Goal: Information Seeking & Learning: Learn about a topic

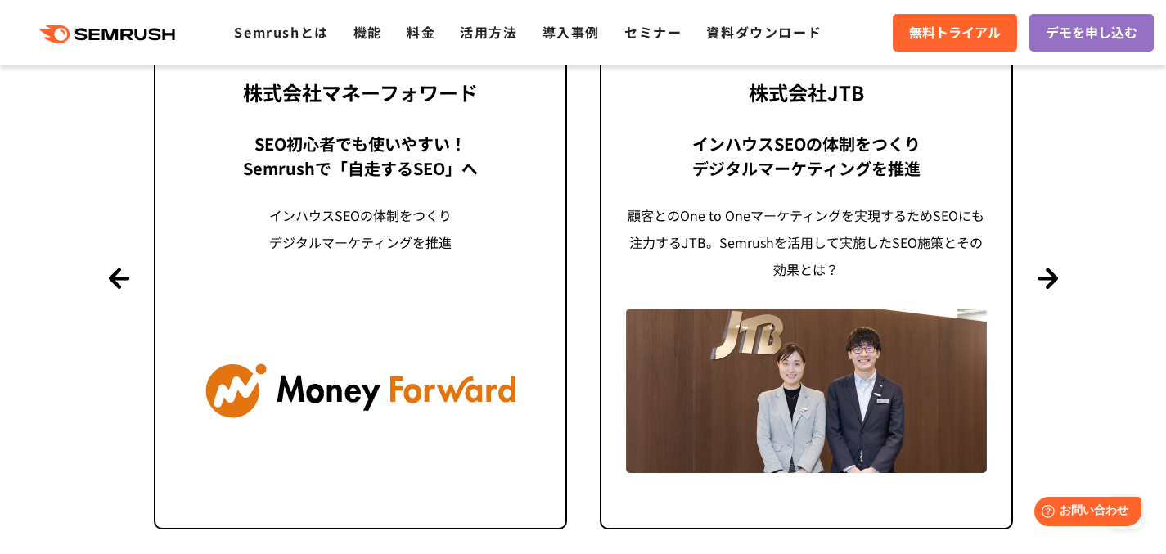
scroll to position [4048, 0]
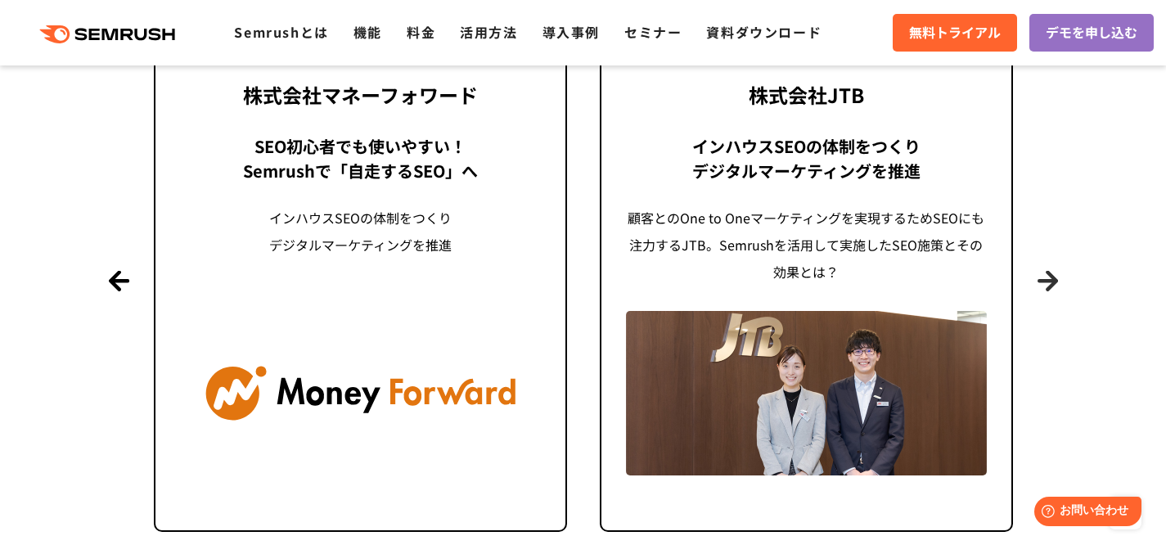
click at [1059, 273] on section "導入事例 世界1000万ユーザーが利用する Semrushの導入事例 Previous 株式会社LIXIL 「テクニカルSEOの実践でサイトを健全に Site…" at bounding box center [583, 196] width 1166 height 863
click at [1052, 279] on button "Next" at bounding box center [1048, 280] width 20 height 20
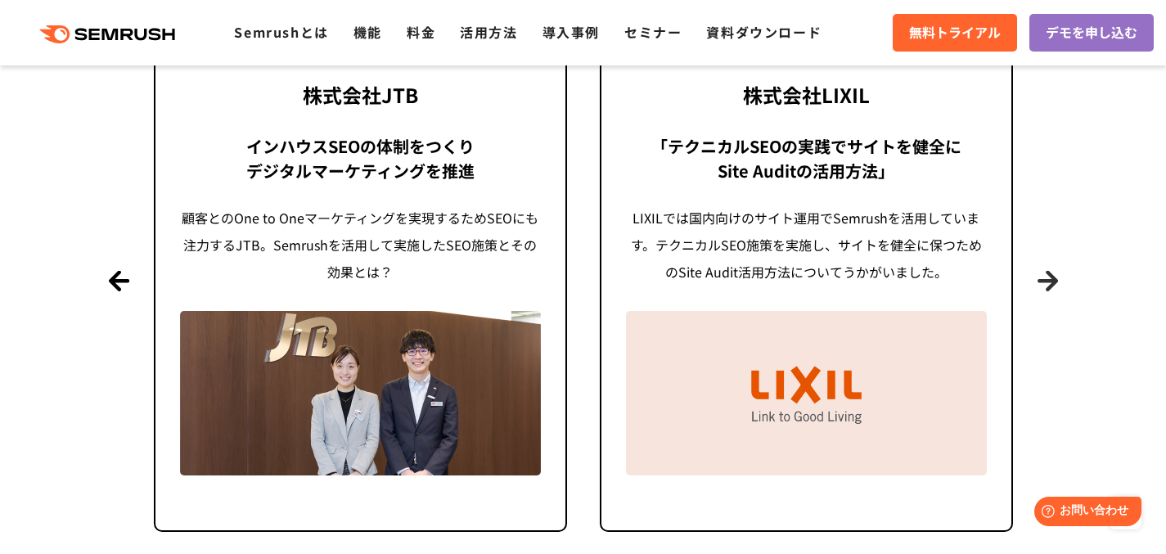
click at [1051, 279] on button "Next" at bounding box center [1048, 280] width 20 height 20
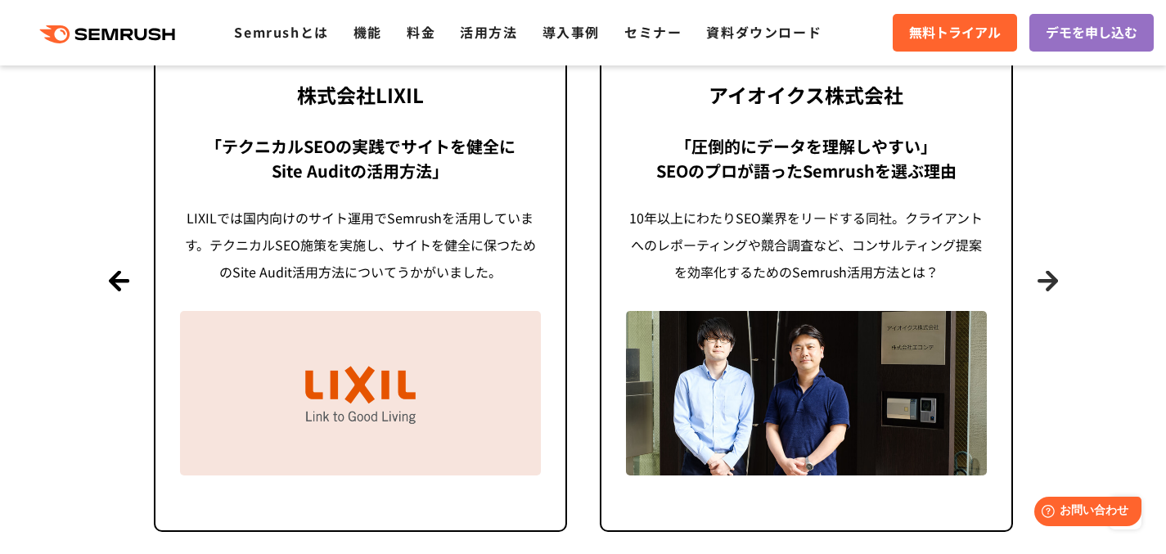
click at [1051, 279] on button "Next" at bounding box center [1048, 280] width 20 height 20
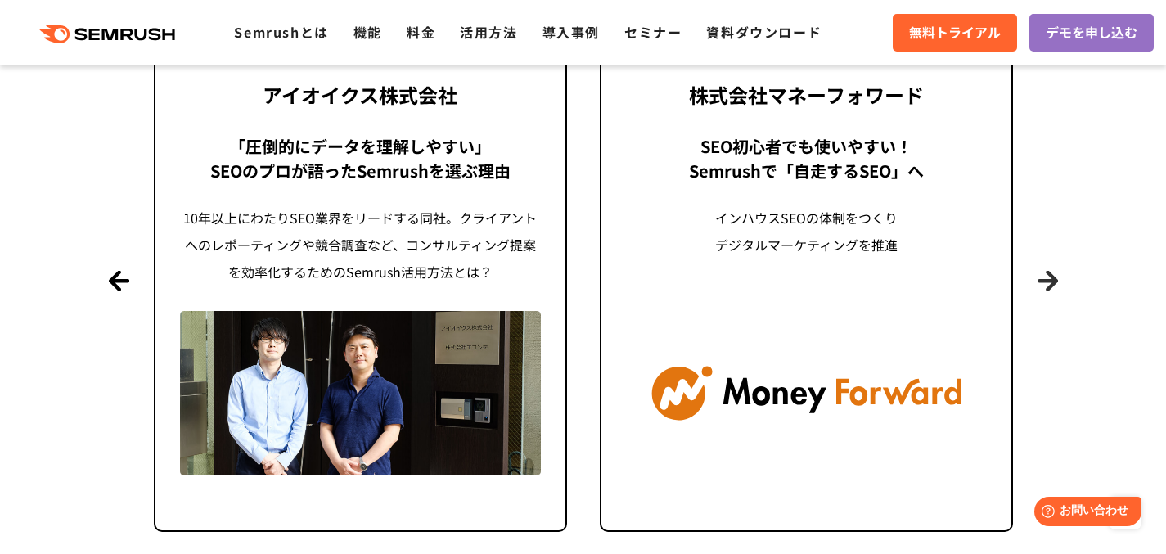
click at [1051, 279] on button "Next" at bounding box center [1048, 280] width 20 height 20
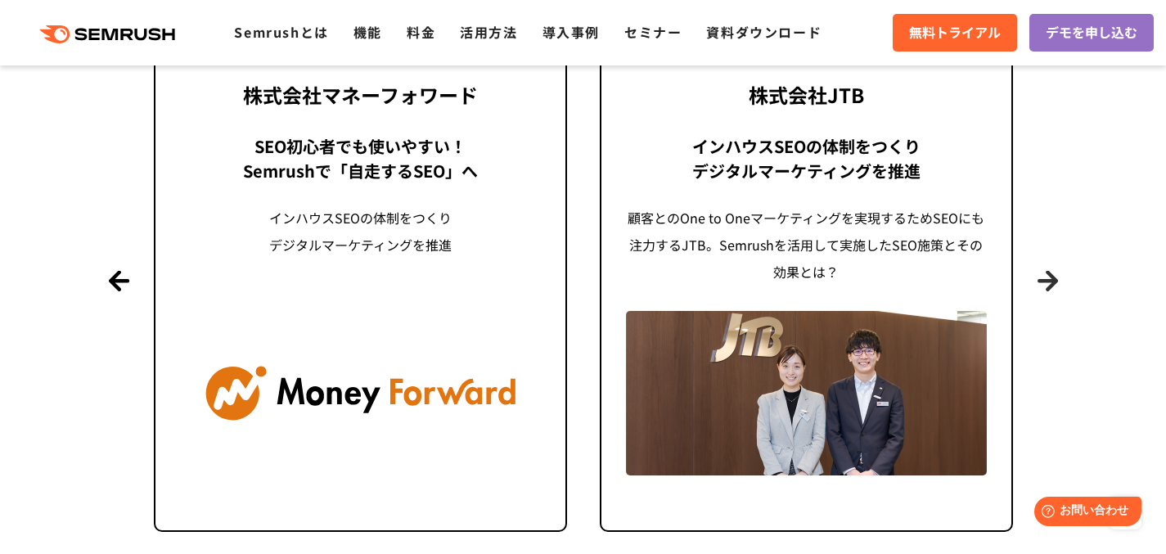
click at [1051, 279] on button "Next" at bounding box center [1048, 280] width 20 height 20
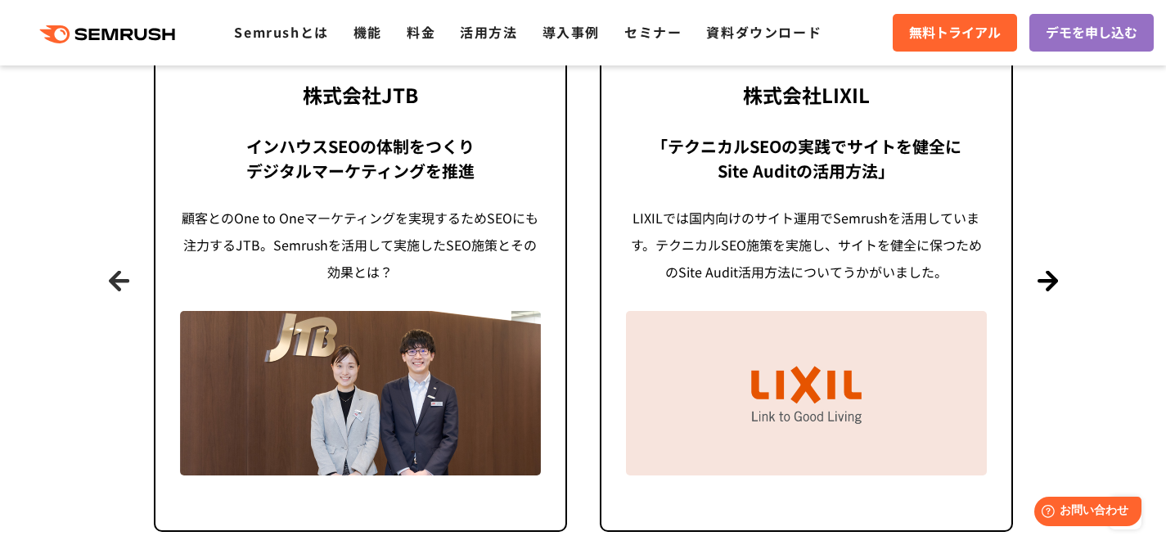
click at [120, 273] on button "Previous" at bounding box center [119, 280] width 20 height 20
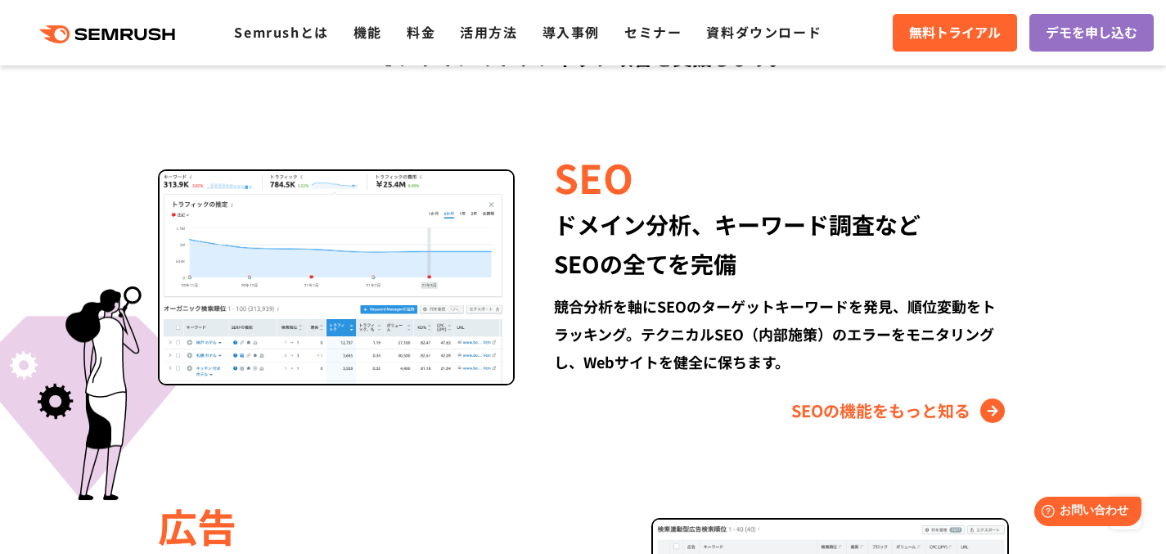
scroll to position [1466, 0]
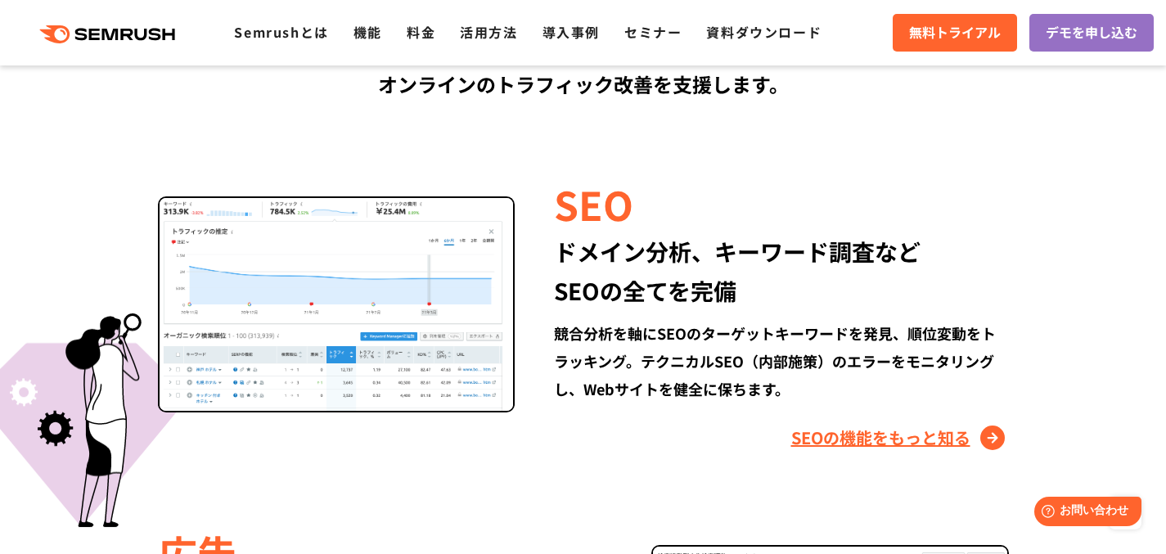
click at [905, 443] on link "SEOの機能をもっと知る" at bounding box center [900, 438] width 218 height 26
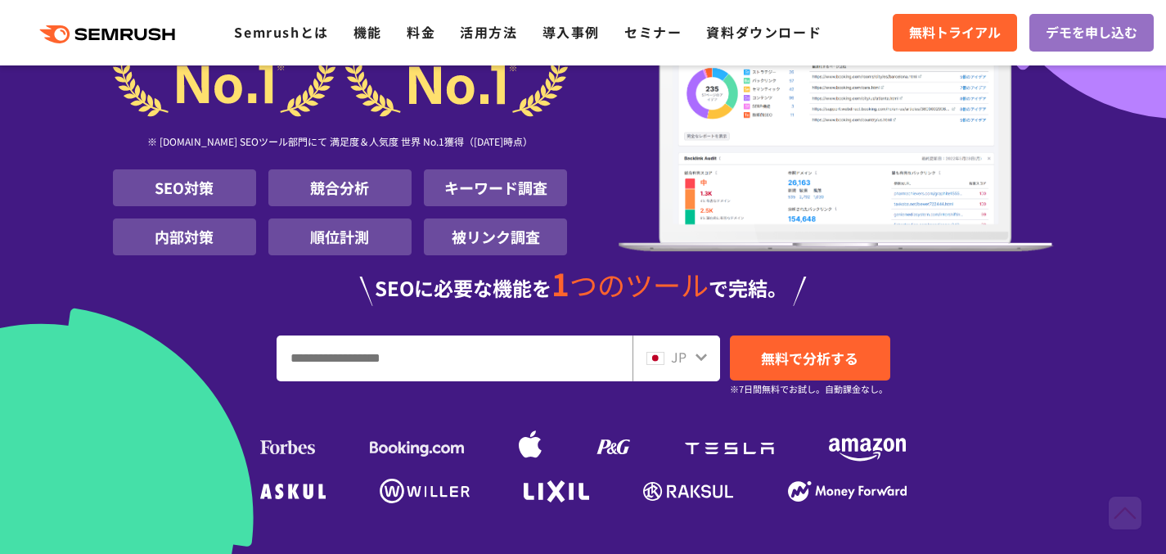
scroll to position [163, 0]
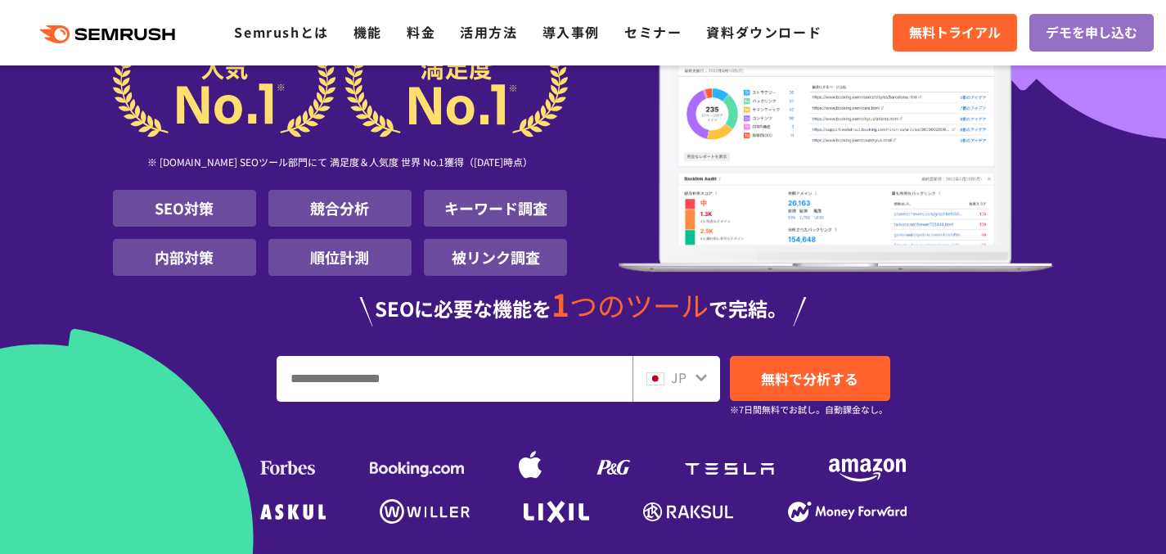
click at [362, 390] on input "URL、キーワードを入力してください" at bounding box center [454, 379] width 354 height 44
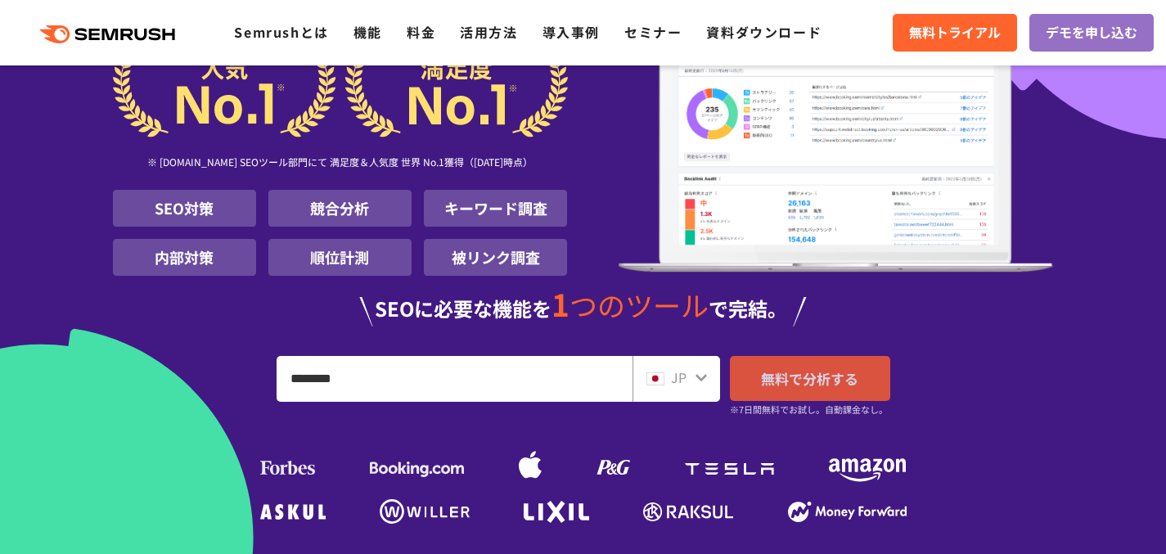
type input "********"
click at [824, 372] on span "無料で分析する" at bounding box center [809, 378] width 97 height 20
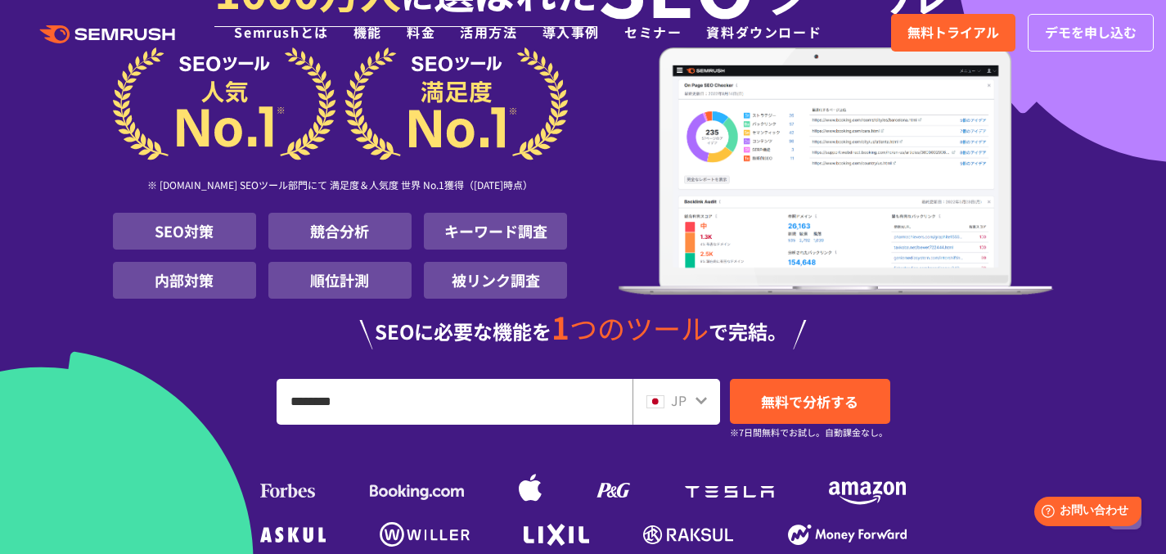
scroll to position [0, 0]
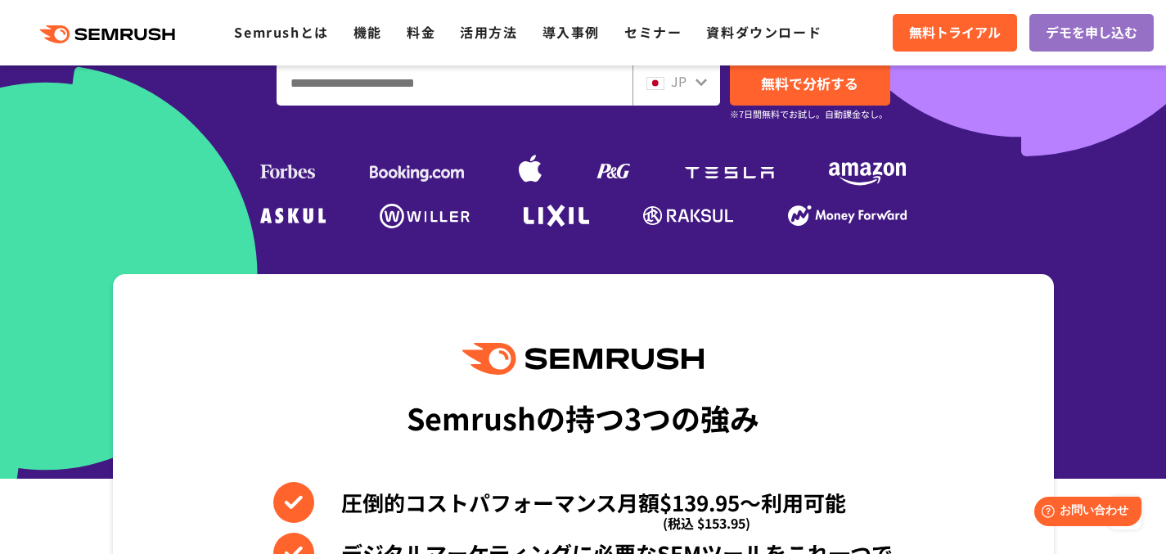
scroll to position [83, 0]
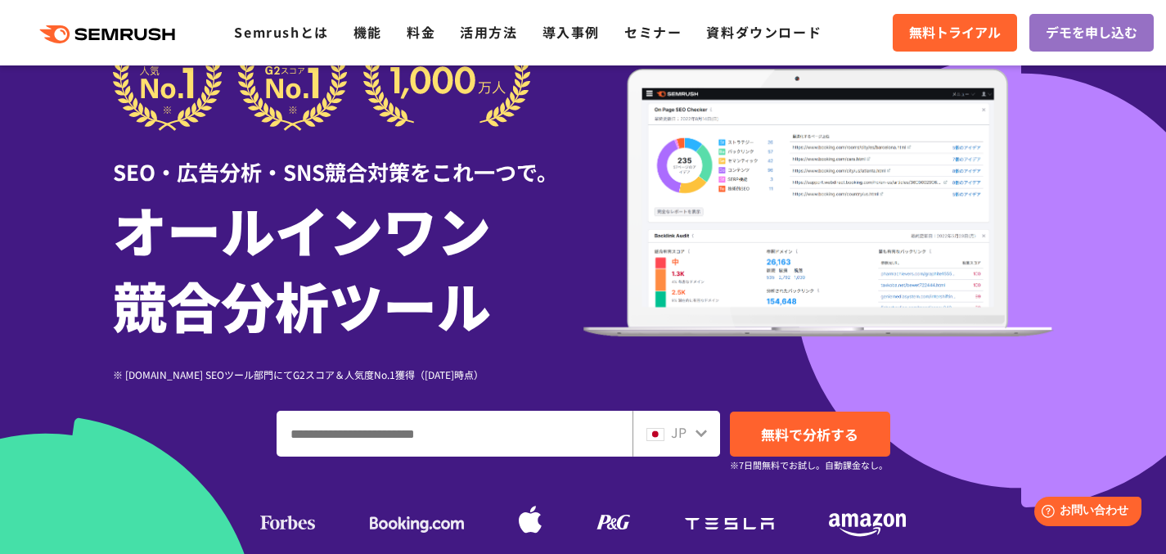
click at [538, 285] on h1 "オールインワン 競合分析ツール" at bounding box center [348, 266] width 471 height 151
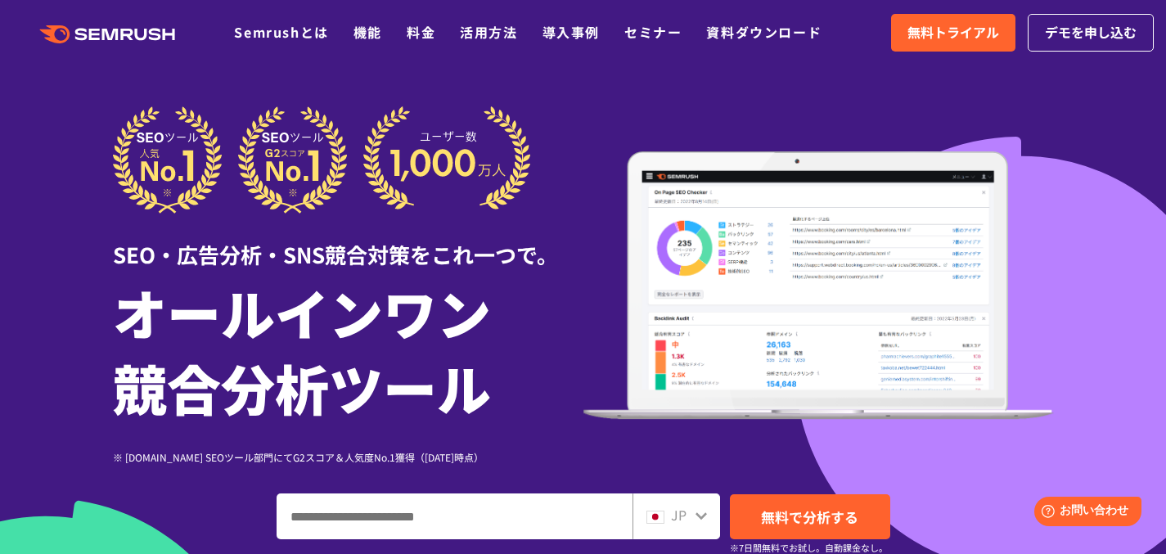
click at [120, 38] on icon ".cls {fill: #FF642D;}" at bounding box center [108, 34] width 185 height 18
click at [406, 25] on ul "Semrushとは 機能 料金 活用方法 導入事例 セミナー 資料ダウンロード" at bounding box center [540, 32] width 612 height 21
click at [419, 38] on link "料金" at bounding box center [421, 32] width 29 height 20
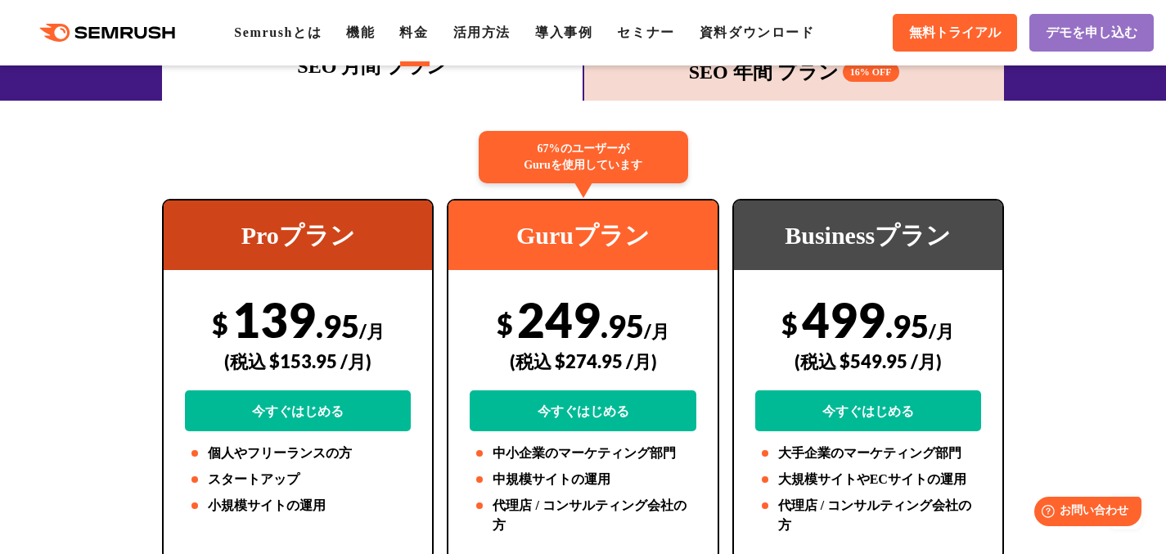
scroll to position [264, 0]
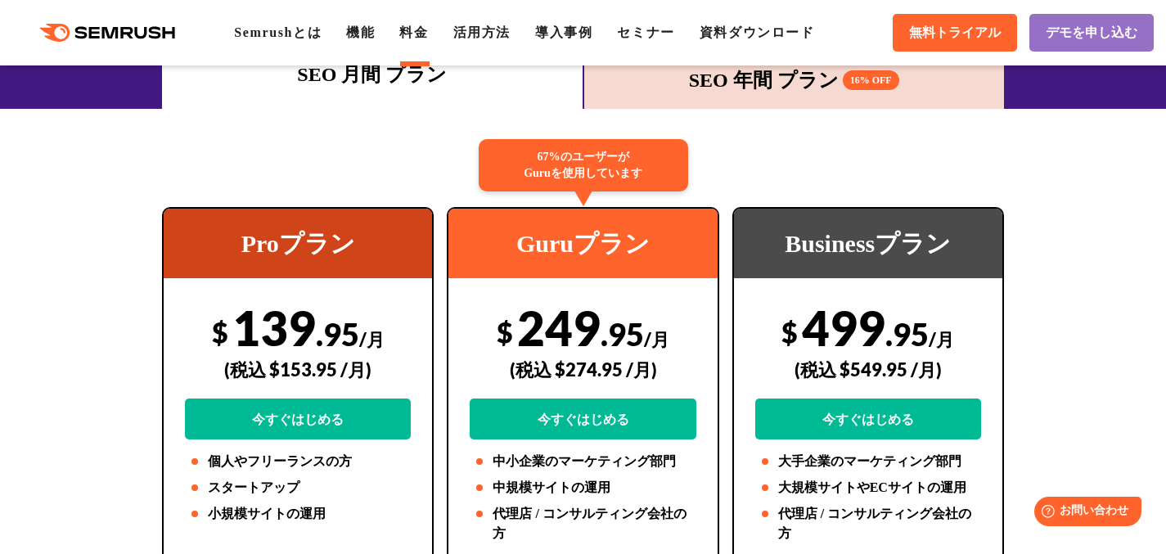
click at [700, 95] on div "SEO 年間 プラン 16% OFF" at bounding box center [794, 80] width 420 height 57
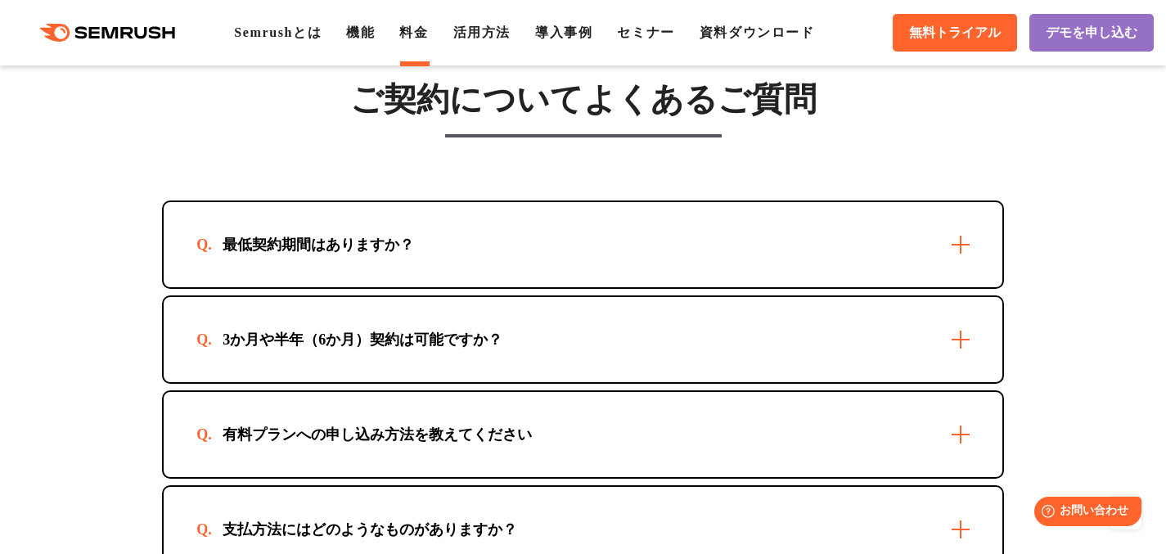
scroll to position [4787, 0]
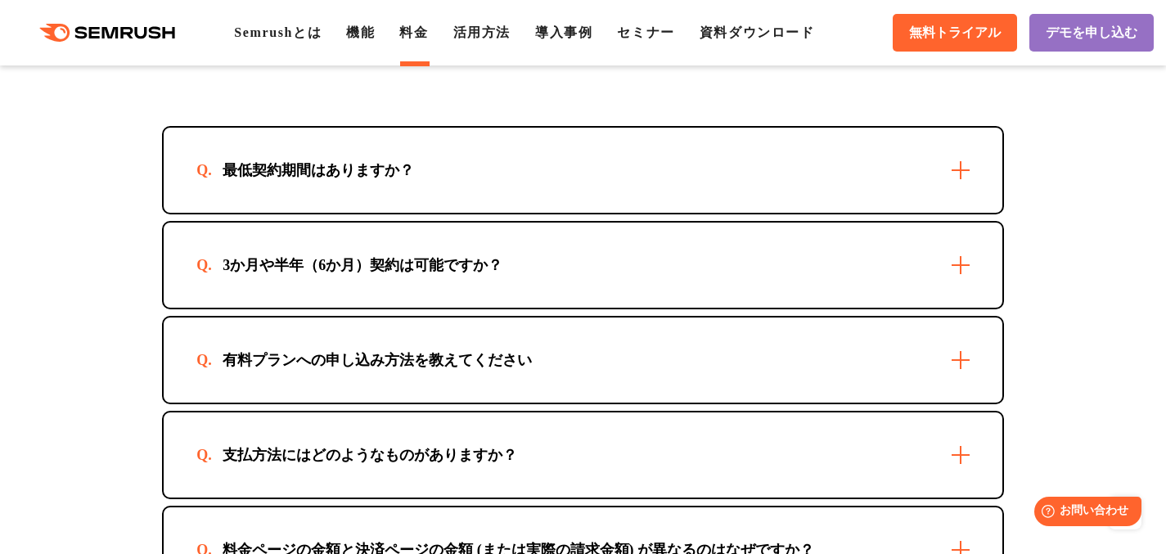
click at [468, 204] on div "最低契約期間はありますか？" at bounding box center [583, 170] width 839 height 85
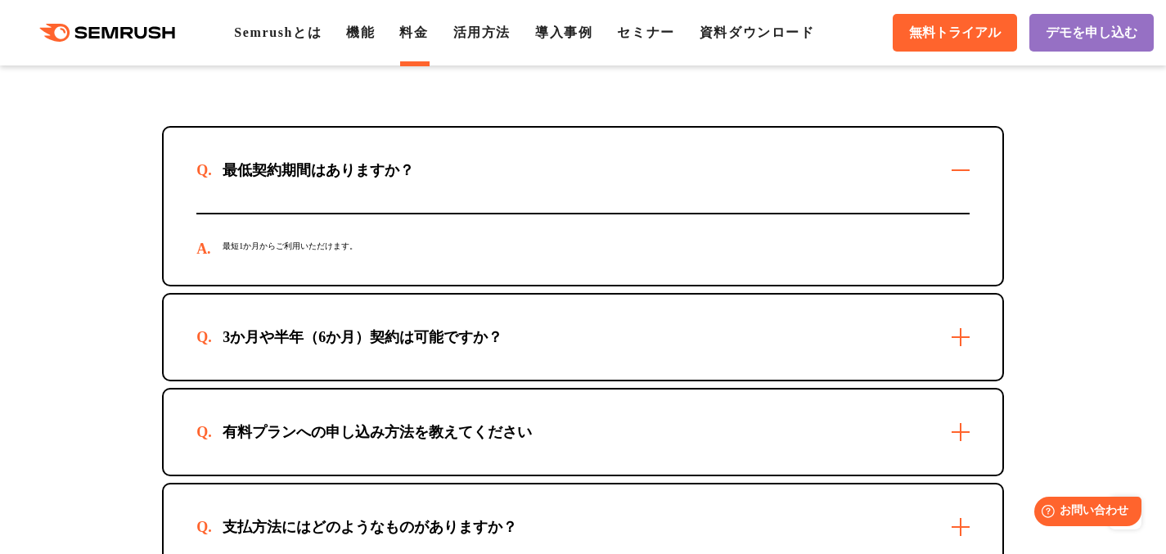
click at [468, 205] on div "最低契約期間はありますか？" at bounding box center [583, 170] width 839 height 85
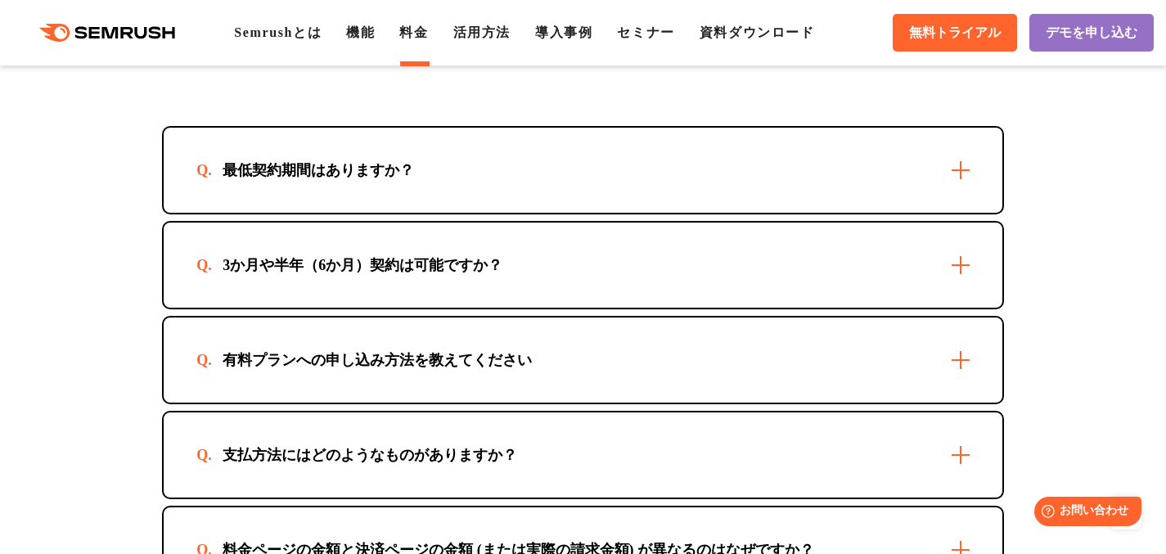
click at [547, 291] on div "3か月や半年（6か月）契約は可能ですか？" at bounding box center [583, 265] width 839 height 85
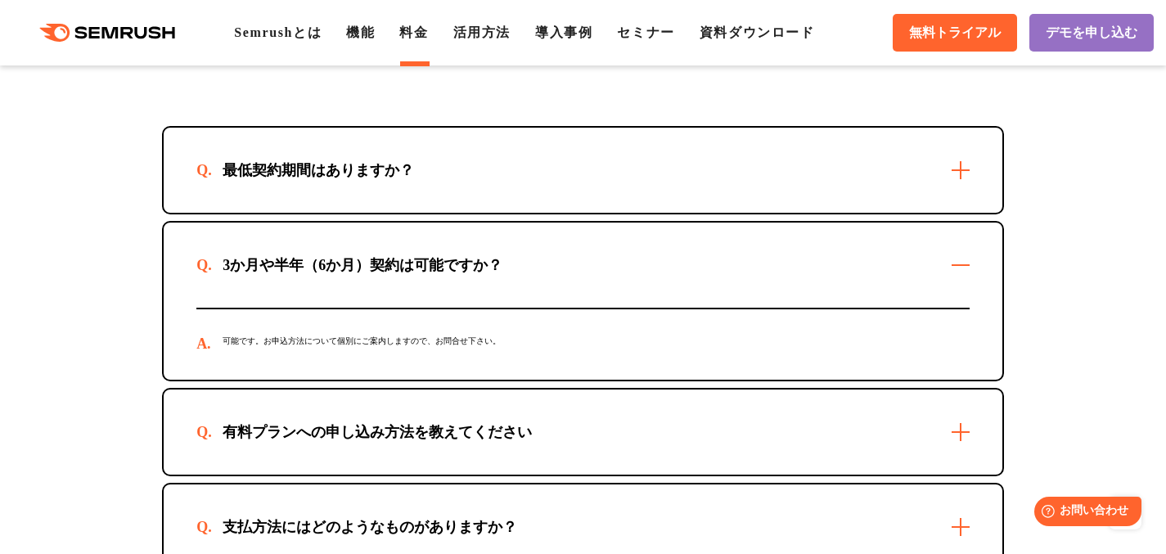
click at [547, 290] on div "3か月や半年（6か月）契約は可能ですか？" at bounding box center [583, 265] width 839 height 85
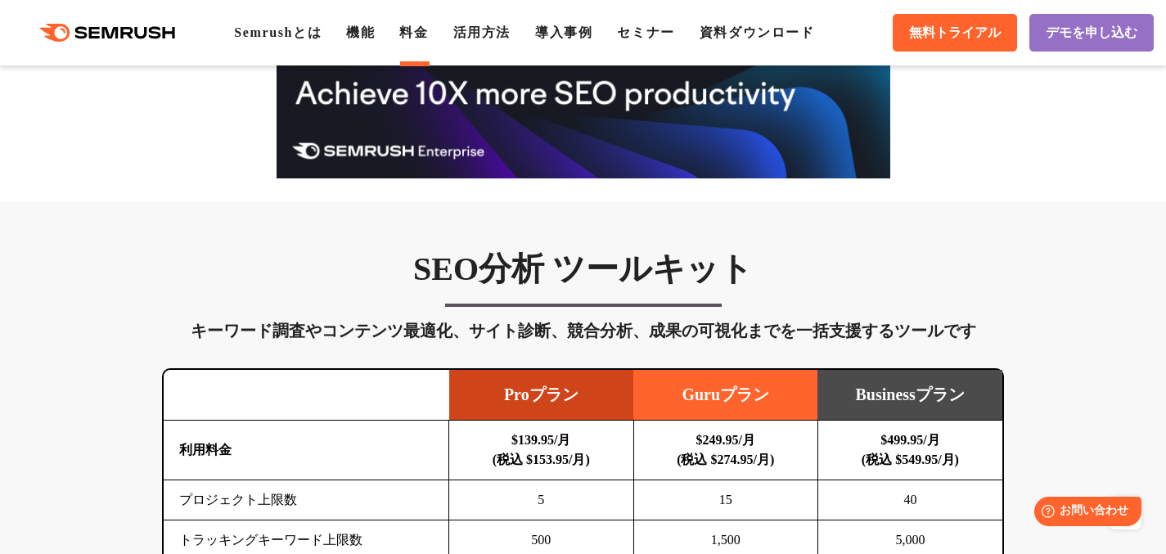
scroll to position [0, 0]
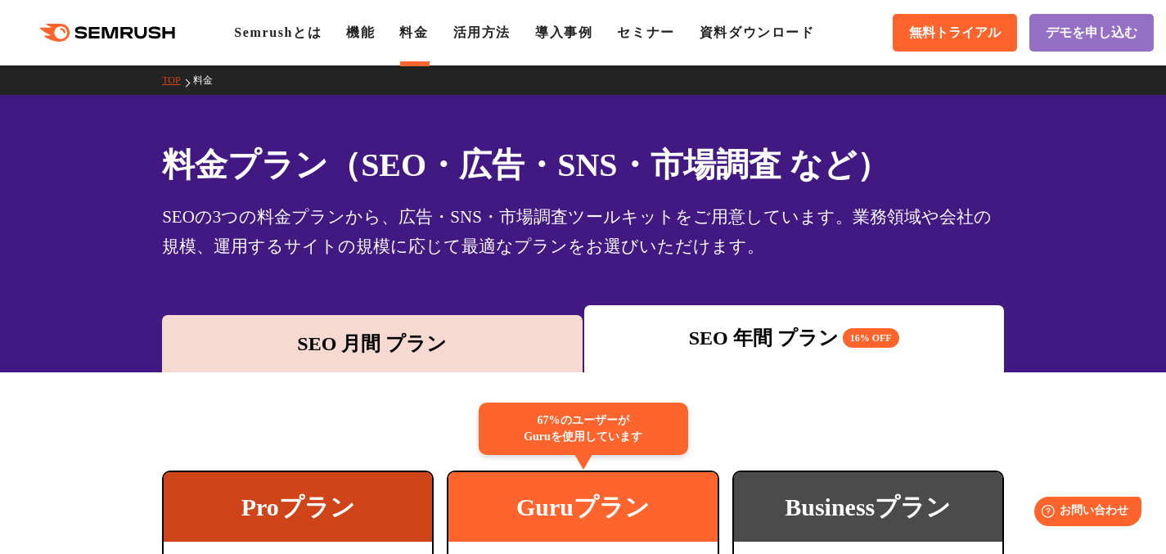
click at [545, 309] on div "SEO 月間 プラン SEO 年間 プラン 16% OFF" at bounding box center [583, 338] width 844 height 67
